Goal: Use online tool/utility: Utilize a website feature to perform a specific function

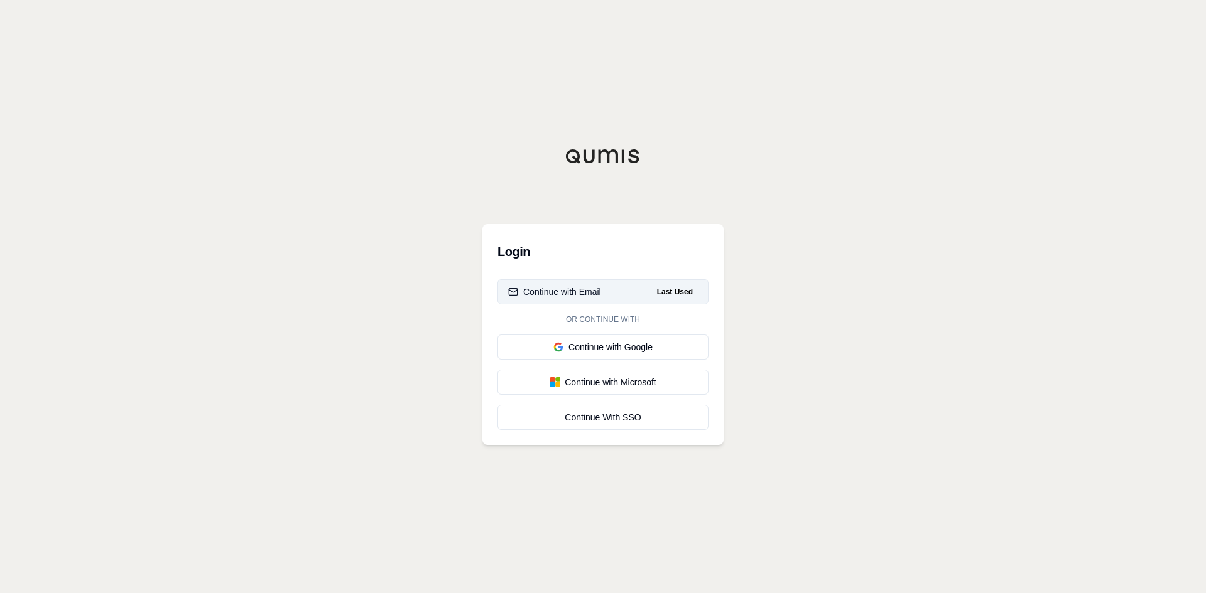
click at [579, 294] on div "Continue with Email" at bounding box center [554, 292] width 93 height 13
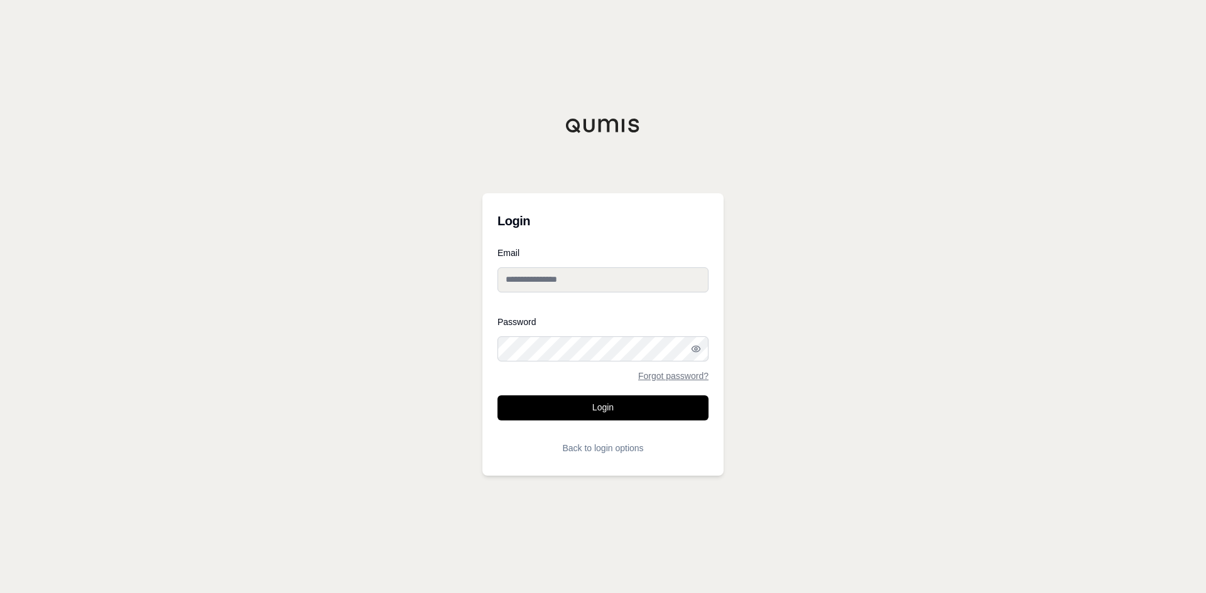
click at [605, 274] on input "Email" at bounding box center [602, 280] width 211 height 25
type input "**********"
click at [497, 396] on button "Login" at bounding box center [602, 408] width 211 height 25
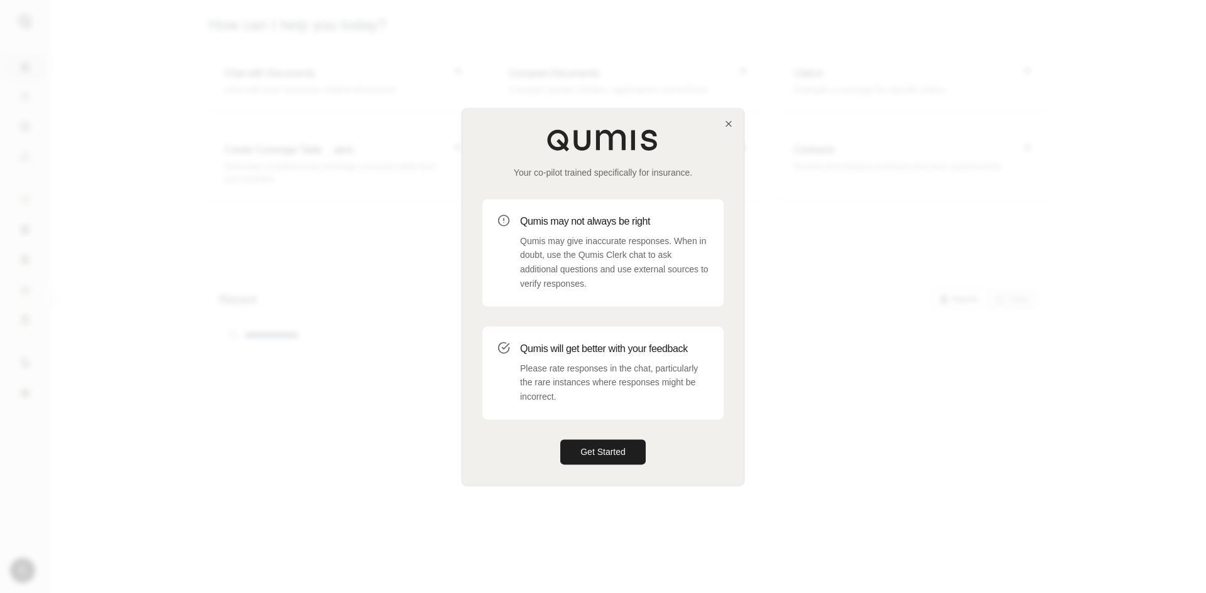
click at [1146, 112] on div at bounding box center [603, 296] width 1206 height 593
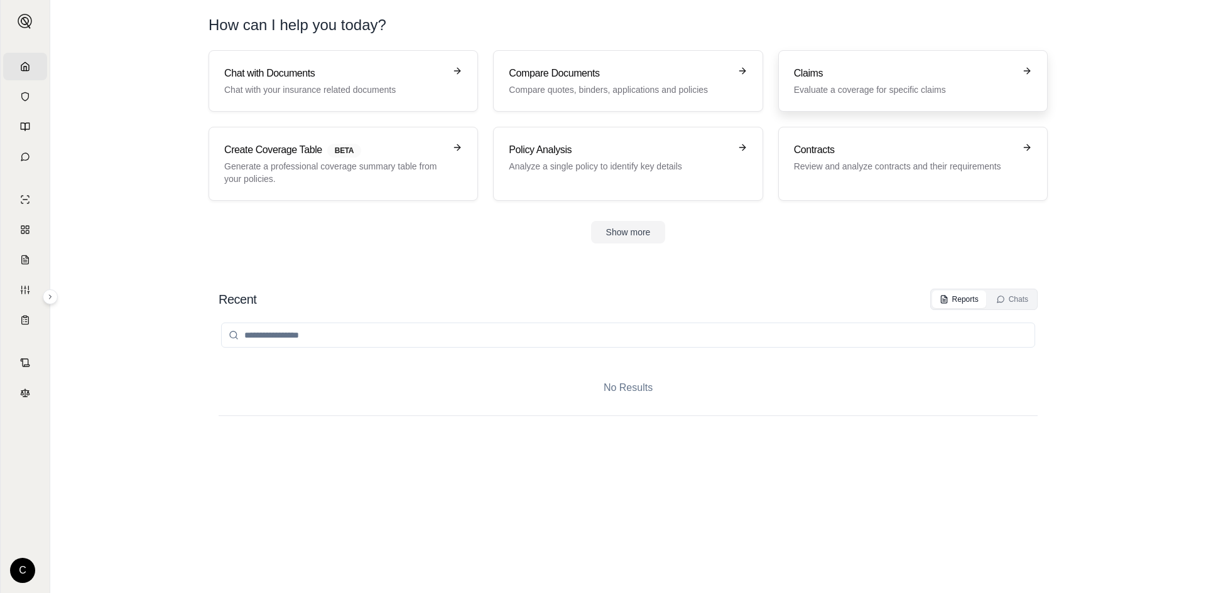
click at [896, 92] on p "Evaluate a coverage for specific claims" at bounding box center [904, 90] width 220 height 13
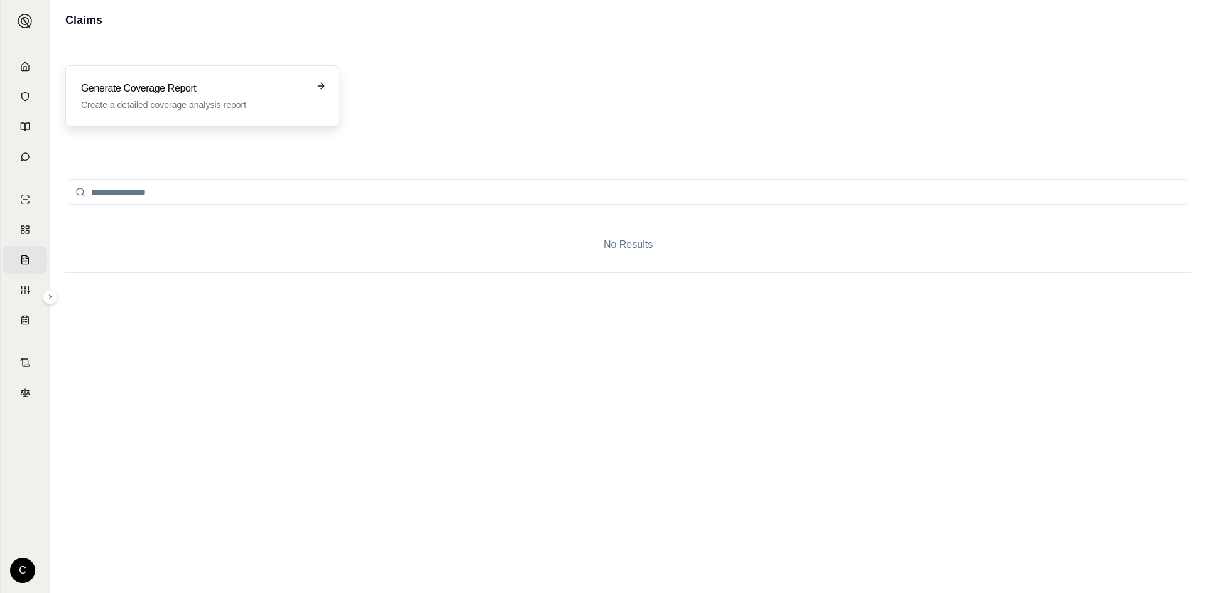
click at [281, 107] on p "Create a detailed coverage analysis report" at bounding box center [193, 105] width 225 height 13
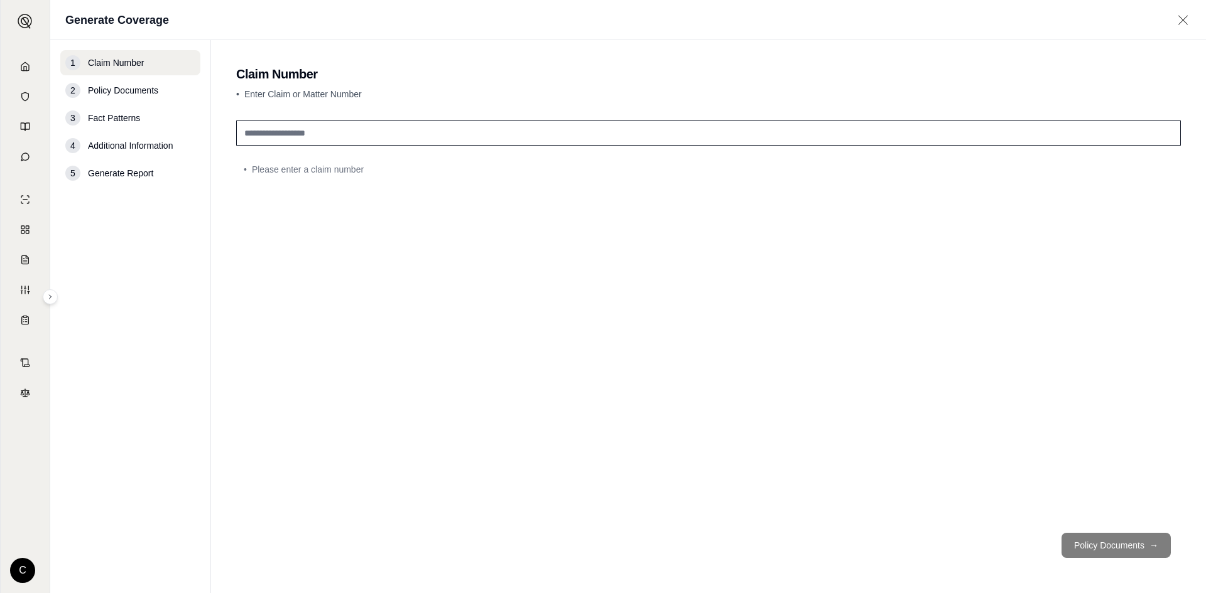
click at [1176, 23] on icon at bounding box center [1183, 20] width 16 height 13
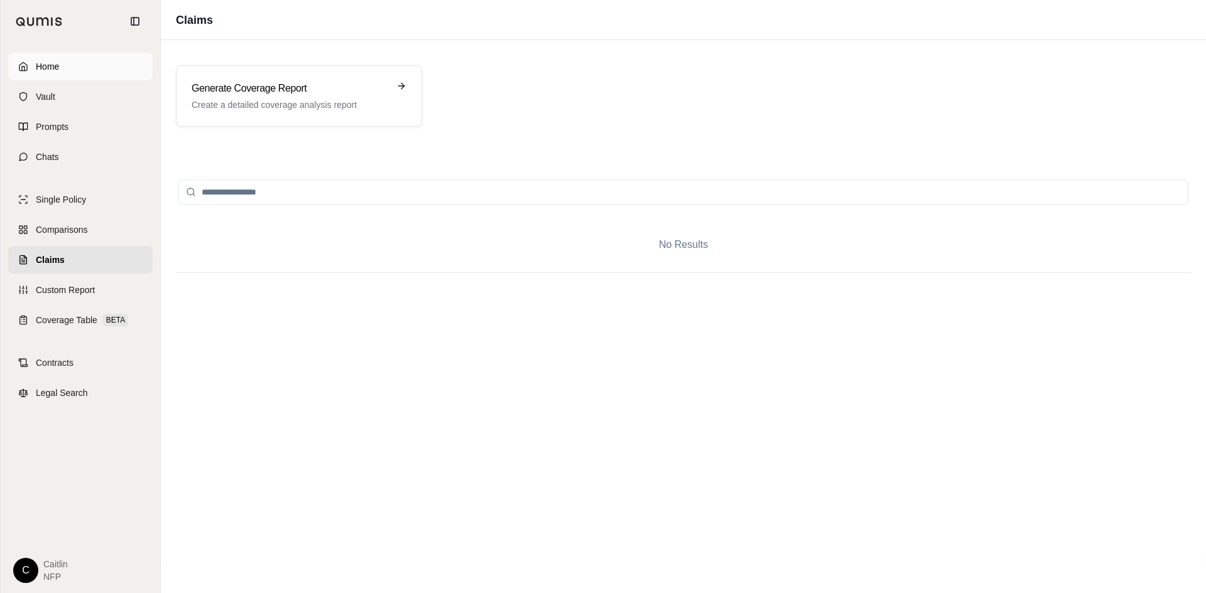
click at [63, 67] on link "Home" at bounding box center [80, 67] width 144 height 28
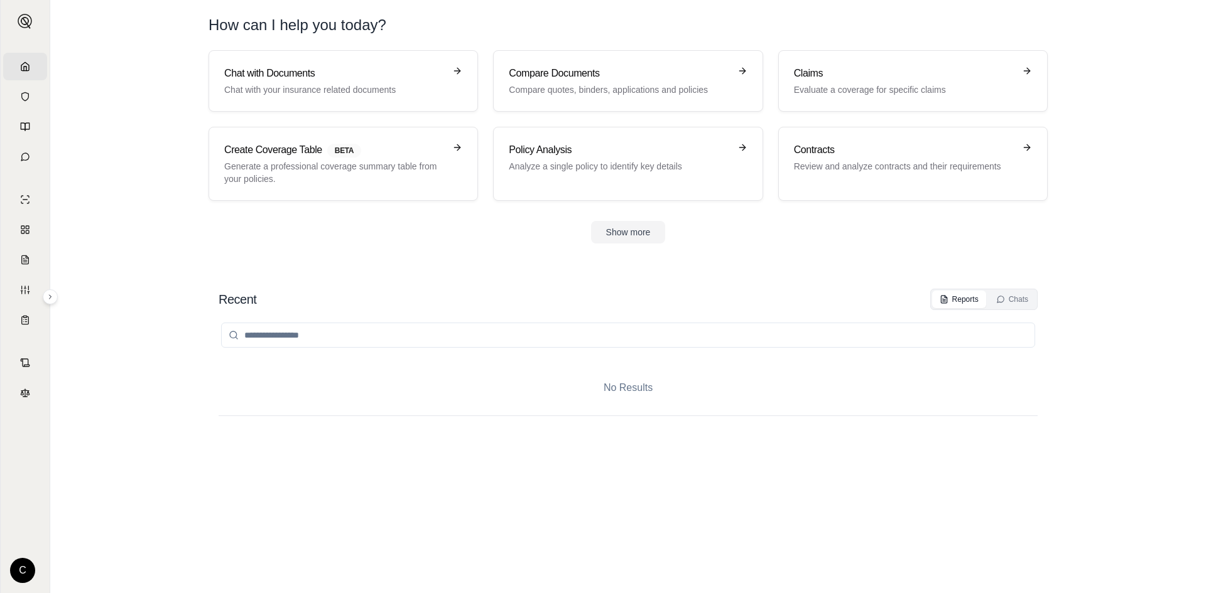
click at [577, 297] on div "Recent Reports Chats" at bounding box center [628, 299] width 819 height 21
